Goal: Book appointment/travel/reservation

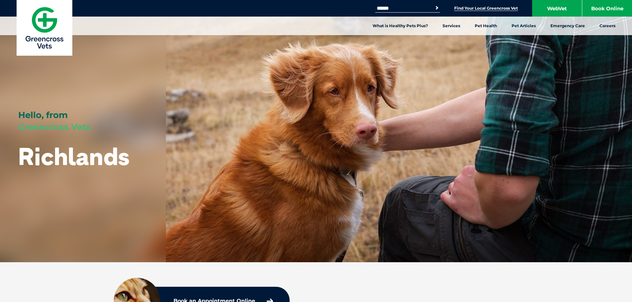
click at [456, 10] on link "Find Your Local Greencross Vet" at bounding box center [486, 8] width 64 height 5
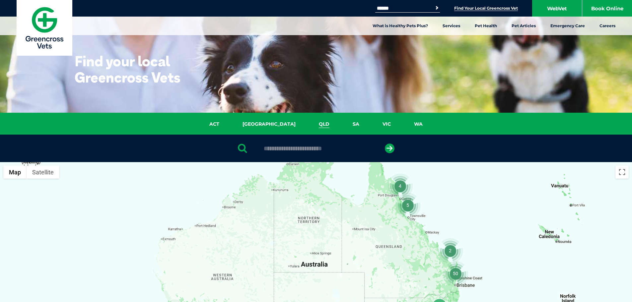
click at [307, 126] on link "QLD" at bounding box center [324, 124] width 34 height 8
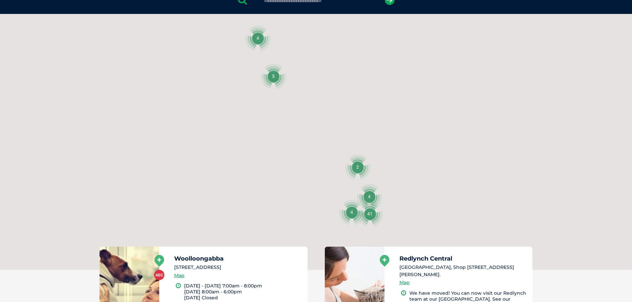
scroll to position [152, 0]
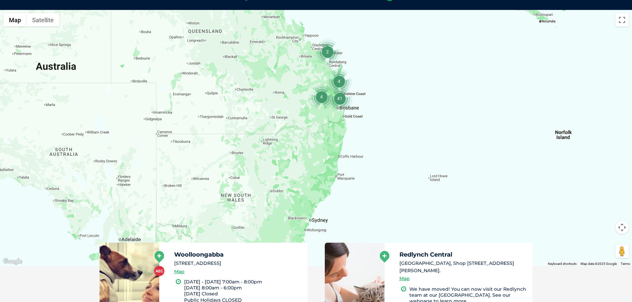
drag, startPoint x: 304, startPoint y: 195, endPoint x: 273, endPoint y: 83, distance: 116.3
click at [273, 83] on div at bounding box center [316, 138] width 632 height 256
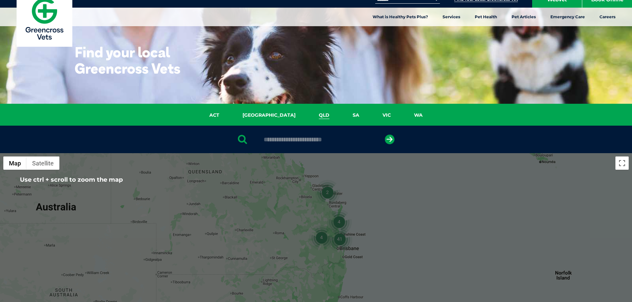
scroll to position [0, 0]
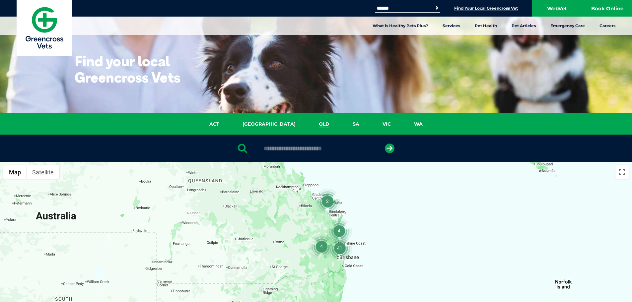
click at [293, 149] on input "text" at bounding box center [315, 148] width 111 height 7
type input "*"
type input "****"
click at [385, 144] on button "submit" at bounding box center [390, 149] width 10 height 10
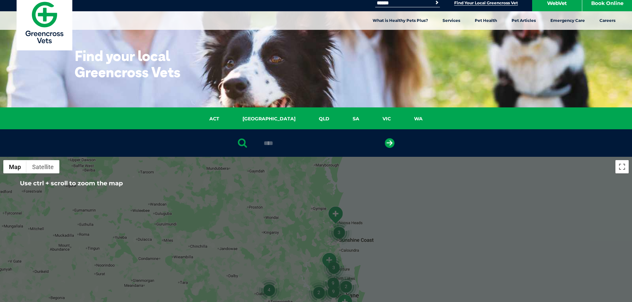
scroll to position [133, 0]
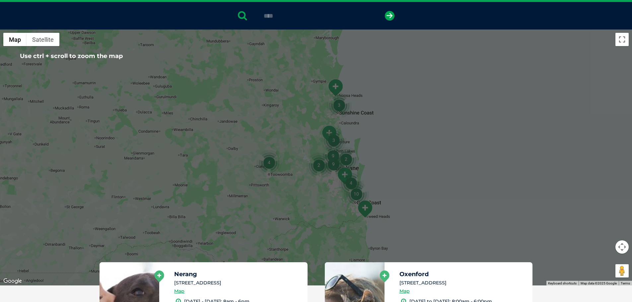
click at [323, 182] on div at bounding box center [316, 158] width 632 height 256
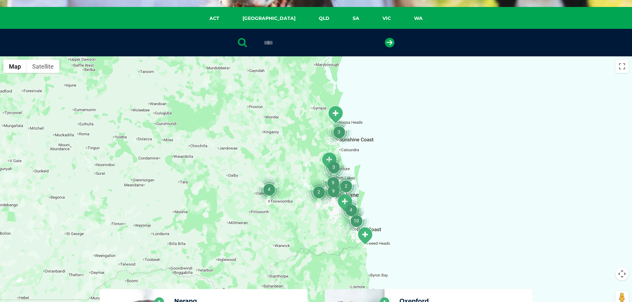
scroll to position [100, 0]
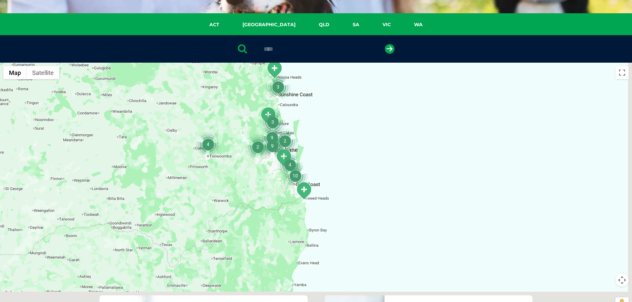
drag, startPoint x: 317, startPoint y: 246, endPoint x: 255, endPoint y: 192, distance: 82.1
click at [255, 192] on div at bounding box center [316, 191] width 632 height 256
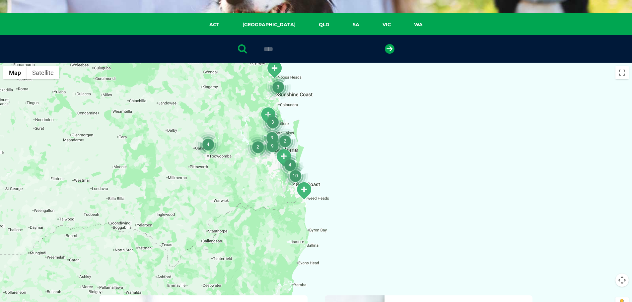
click at [411, 224] on div at bounding box center [316, 191] width 632 height 256
click at [283, 158] on img "9" at bounding box center [272, 145] width 25 height 25
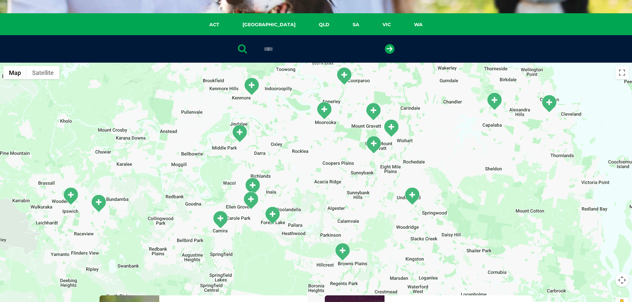
click at [341, 248] on img "Browns Plains" at bounding box center [342, 252] width 17 height 18
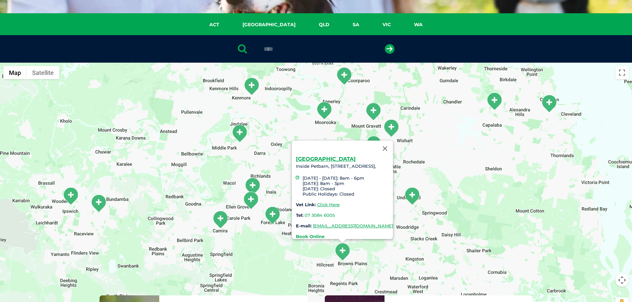
click at [296, 234] on strong "Book Online" at bounding box center [310, 236] width 29 height 5
